Goal: Find specific page/section: Find specific page/section

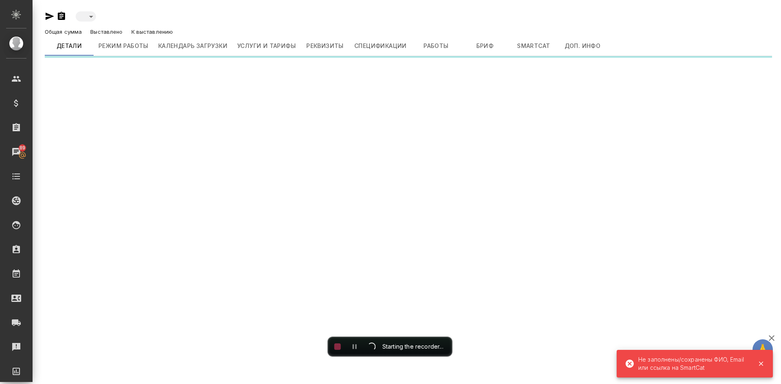
click at [370, 346] on div at bounding box center [371, 346] width 9 height 9
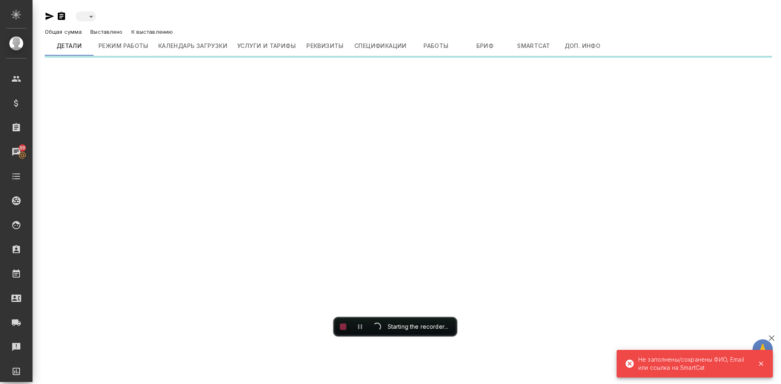
drag, startPoint x: 393, startPoint y: 348, endPoint x: 398, endPoint y: 283, distance: 66.1
click at [399, 301] on body "🙏 .cls-1 fill:#fff; AWATERA Demidova Tatyana Клиенты Спецификации Заказы 89 Чат…" at bounding box center [390, 224] width 781 height 449
drag, startPoint x: 402, startPoint y: 301, endPoint x: 575, endPoint y: 121, distance: 249.9
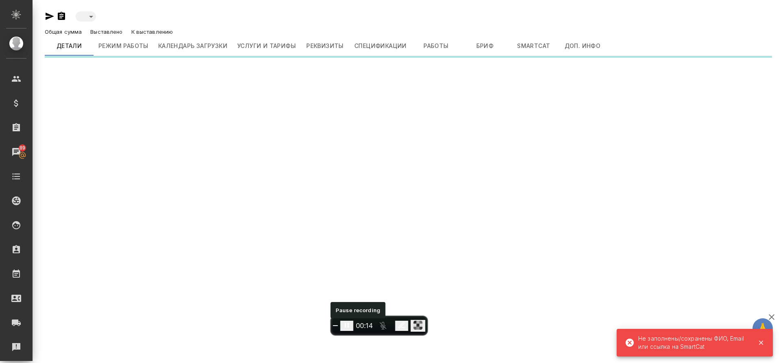
click at [349, 325] on icon "Pause recording" at bounding box center [347, 325] width 4 height 5
click at [349, 325] on icon "Resume recording" at bounding box center [346, 325] width 5 height 6
drag, startPoint x: 356, startPoint y: 325, endPoint x: 385, endPoint y: 254, distance: 76.6
click at [351, 325] on icon "Pause recording" at bounding box center [347, 325] width 8 height 8
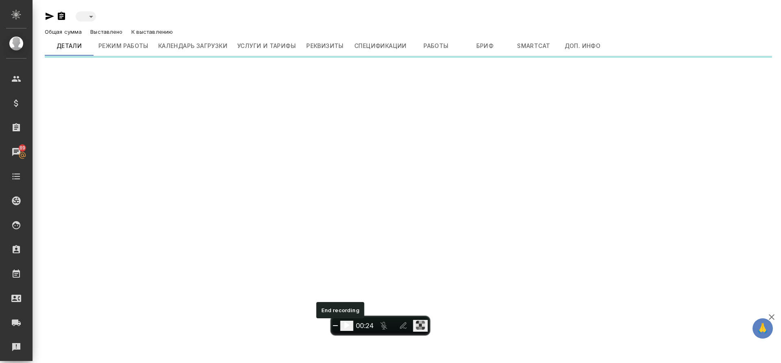
click at [335, 326] on span "End recording" at bounding box center [335, 326] width 0 height 0
